Goal: Information Seeking & Learning: Check status

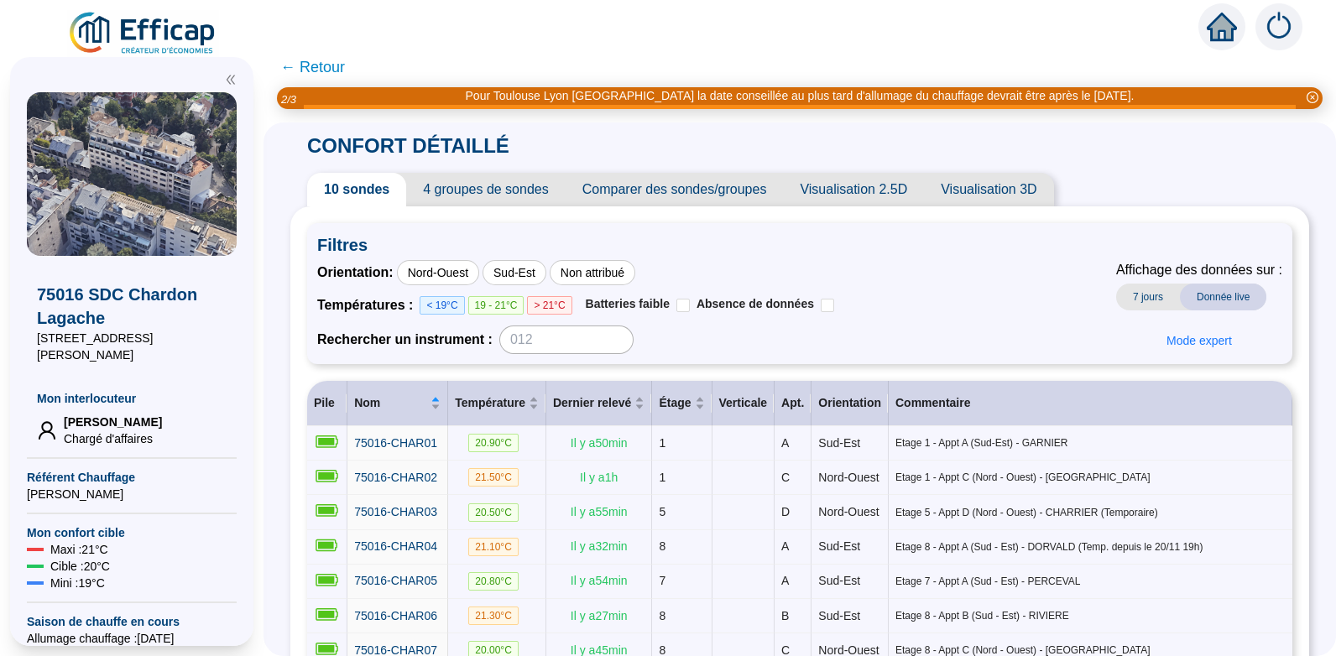
click at [330, 68] on span "← Retour" at bounding box center [312, 66] width 65 height 23
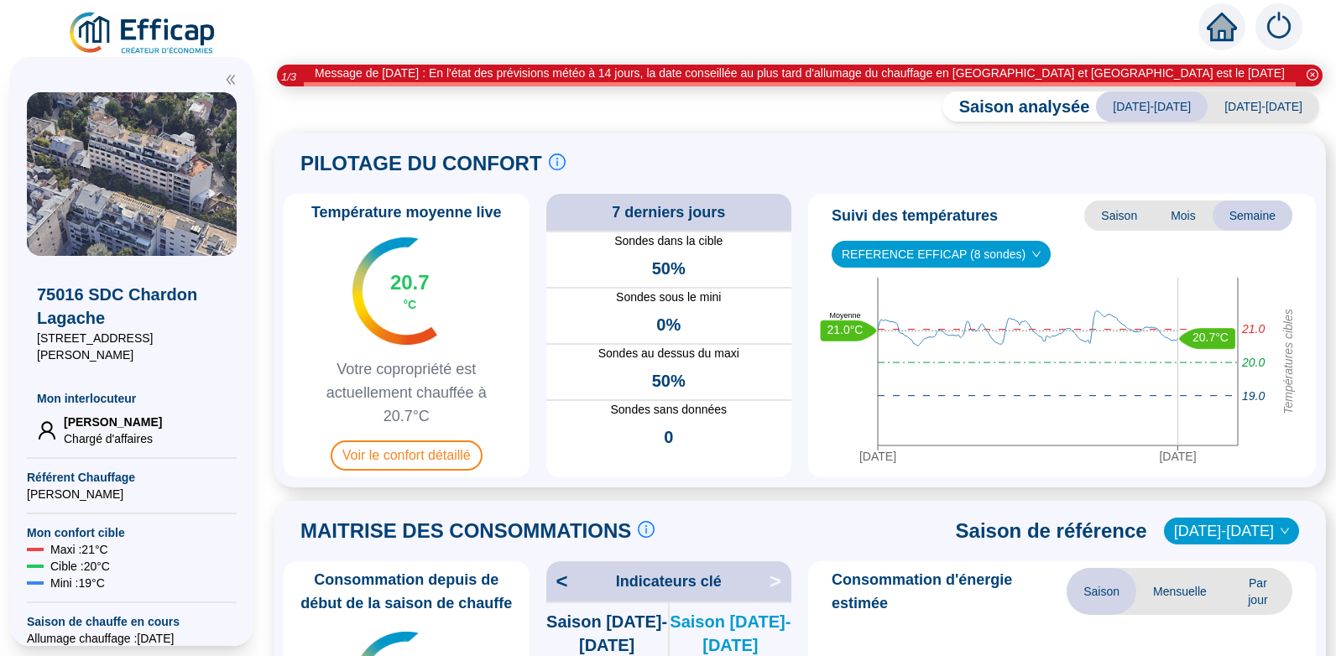
click at [1262, 105] on span "[DATE]-[DATE]" at bounding box center [1263, 106] width 112 height 30
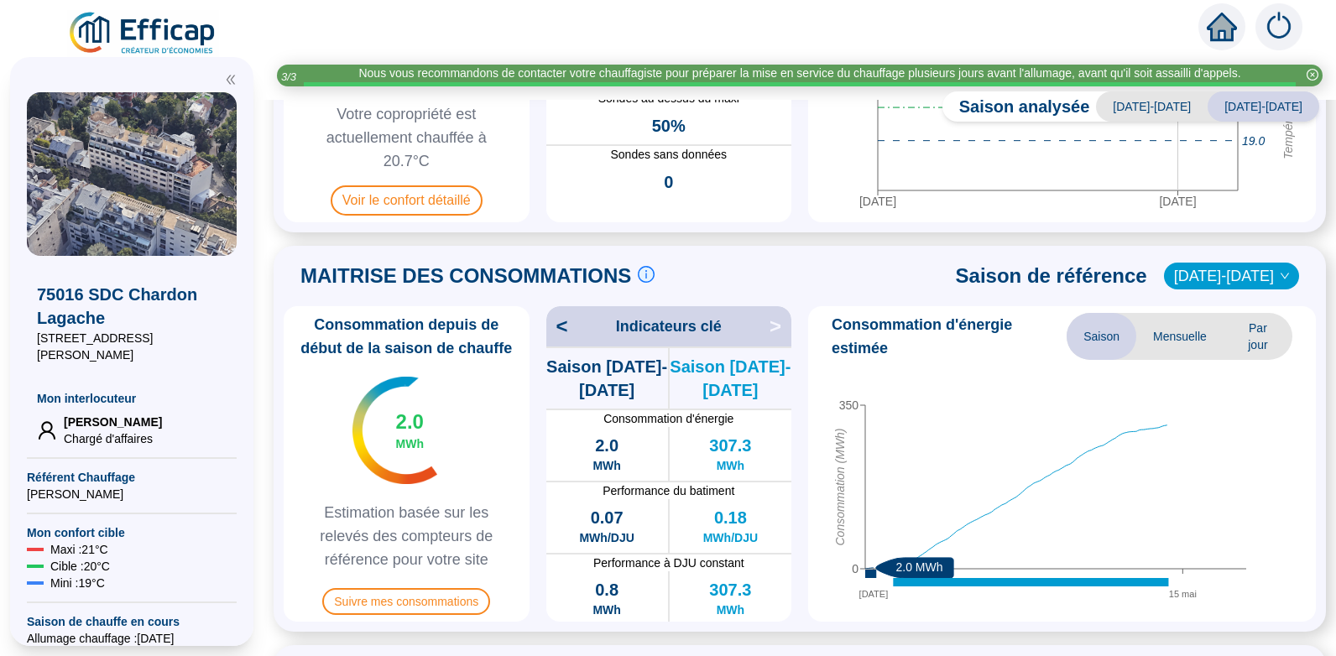
scroll to position [249, 0]
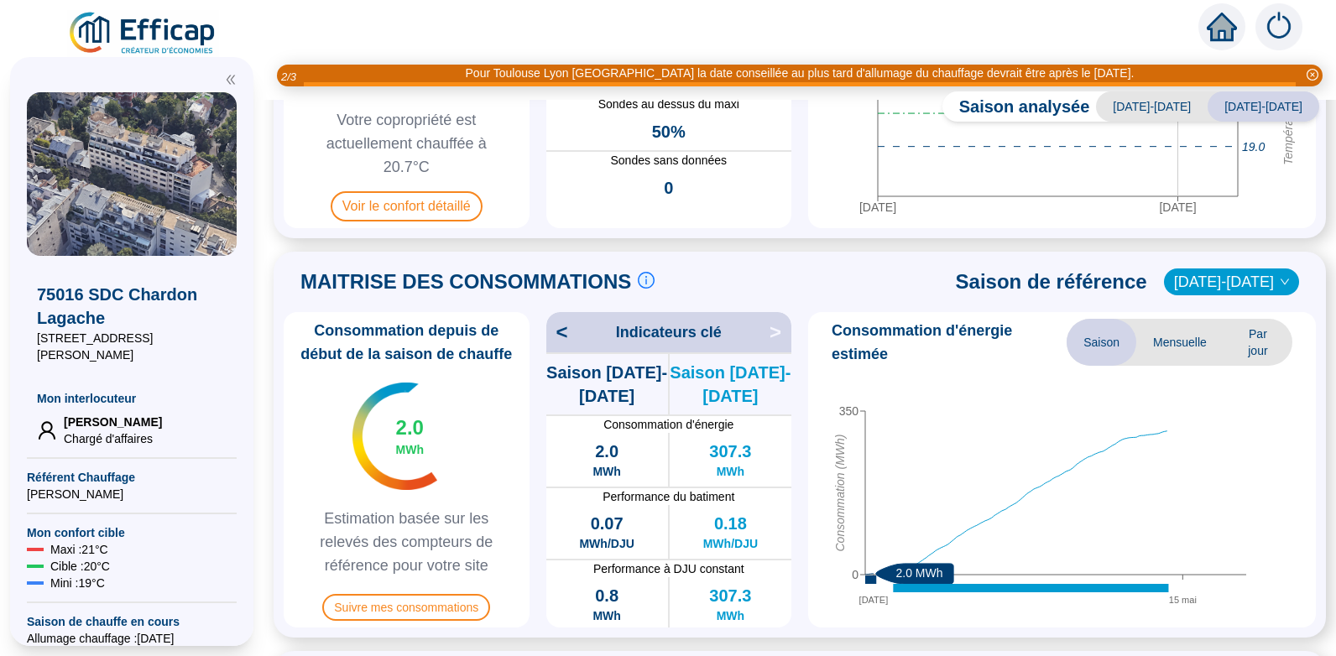
click at [1279, 282] on icon "down" at bounding box center [1284, 282] width 10 height 10
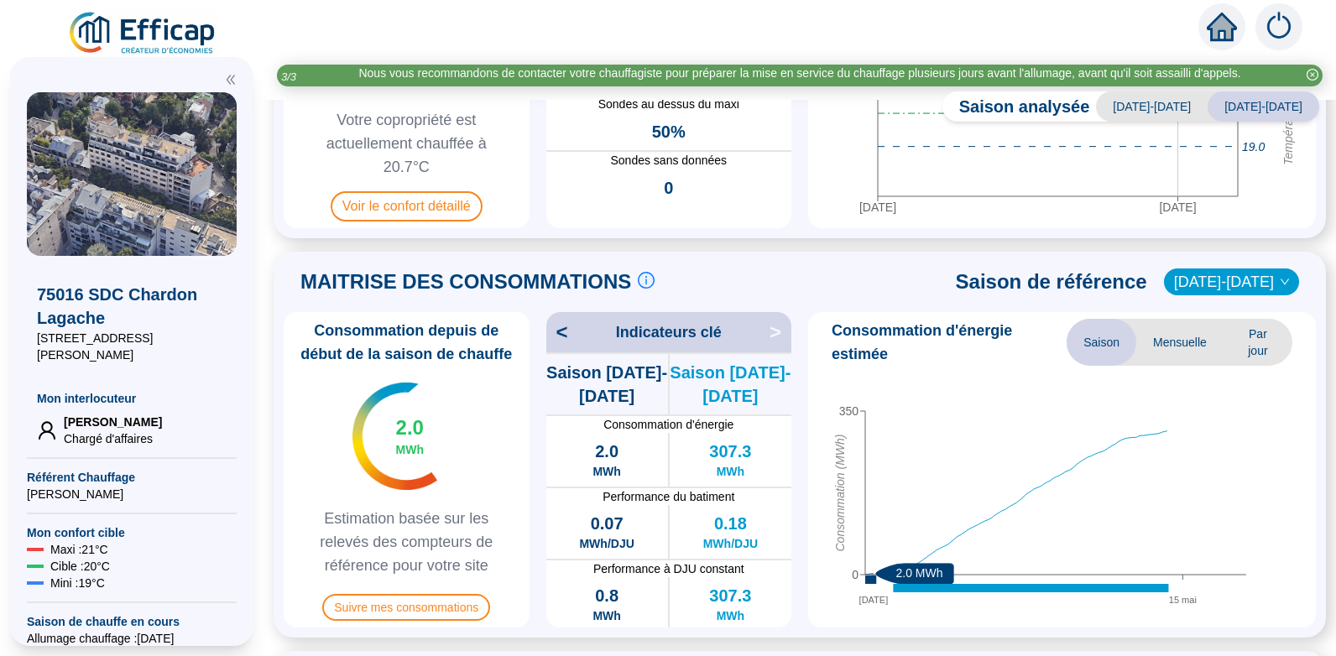
click at [1251, 282] on span "[DATE]-[DATE]" at bounding box center [1231, 281] width 115 height 25
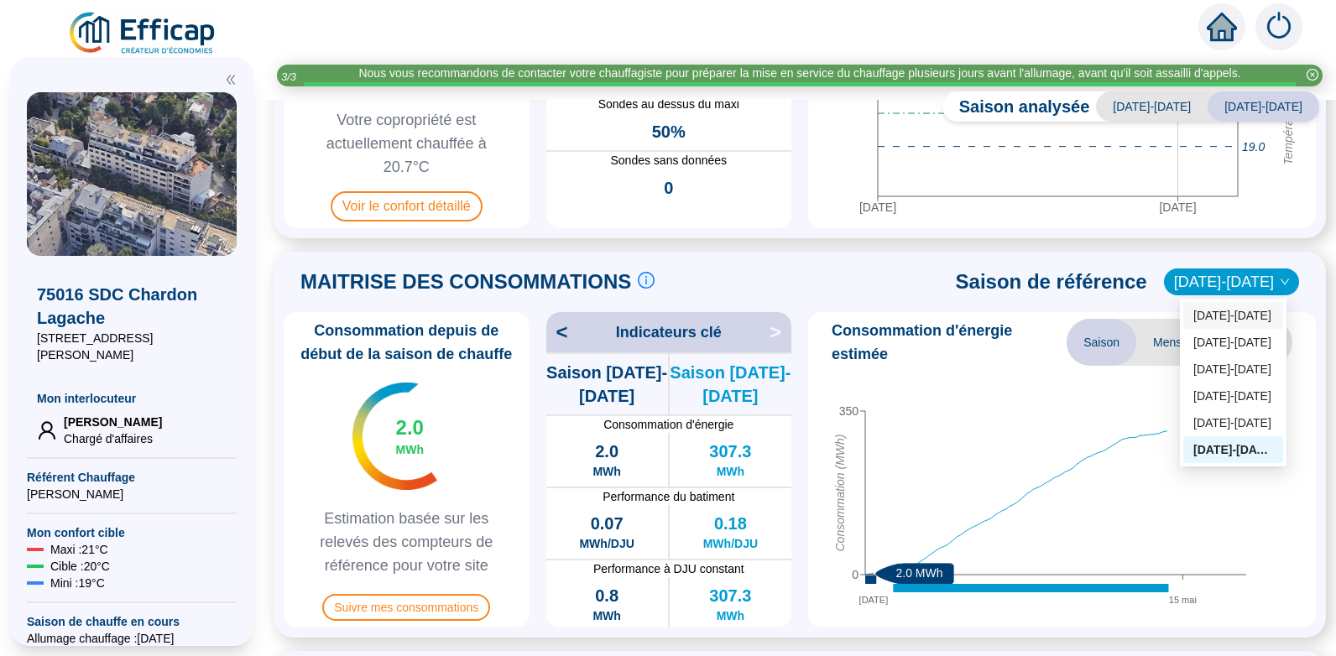
click at [1233, 315] on div "[DATE]-[DATE]" at bounding box center [1233, 316] width 80 height 18
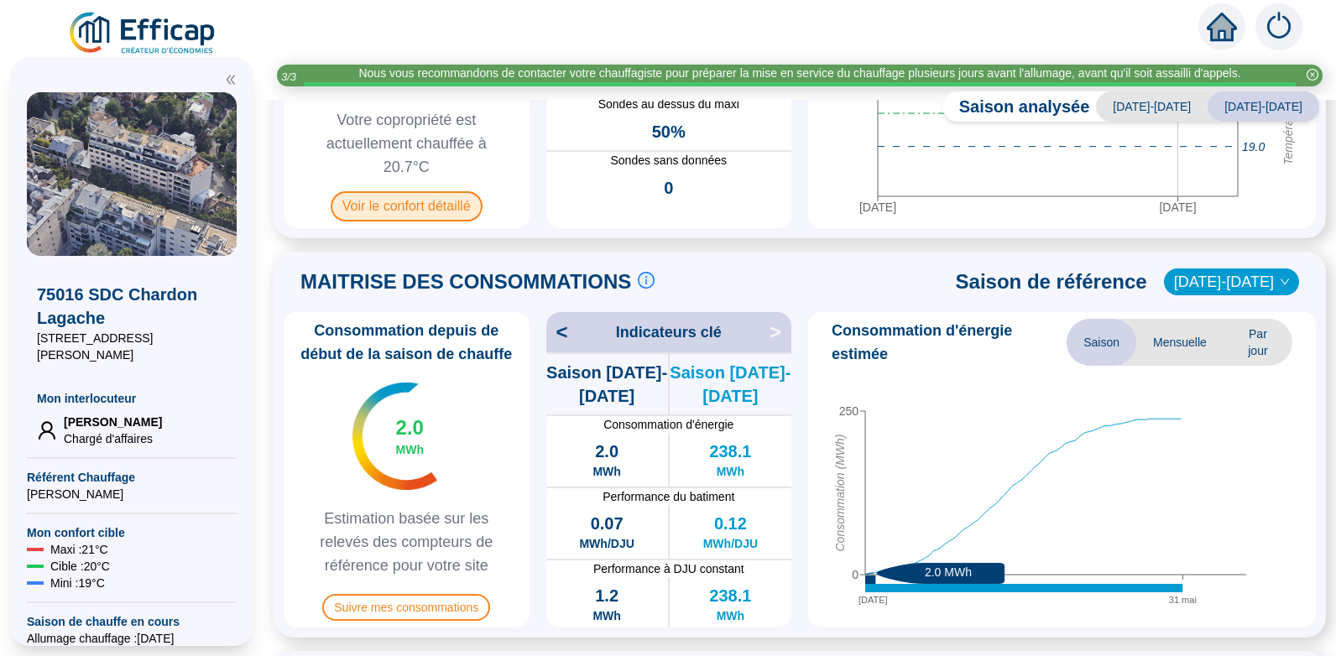
click at [424, 199] on span "Voir le confort détaillé" at bounding box center [407, 206] width 152 height 30
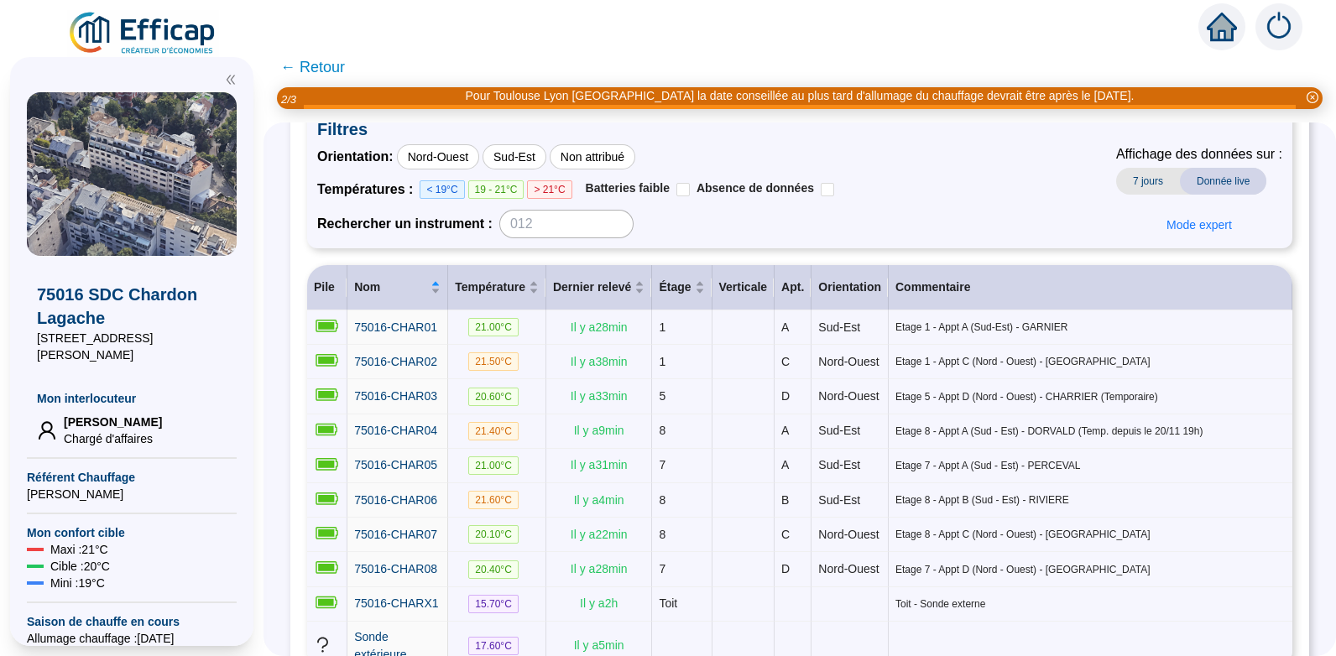
scroll to position [114, 0]
